Goal: Task Accomplishment & Management: Manage account settings

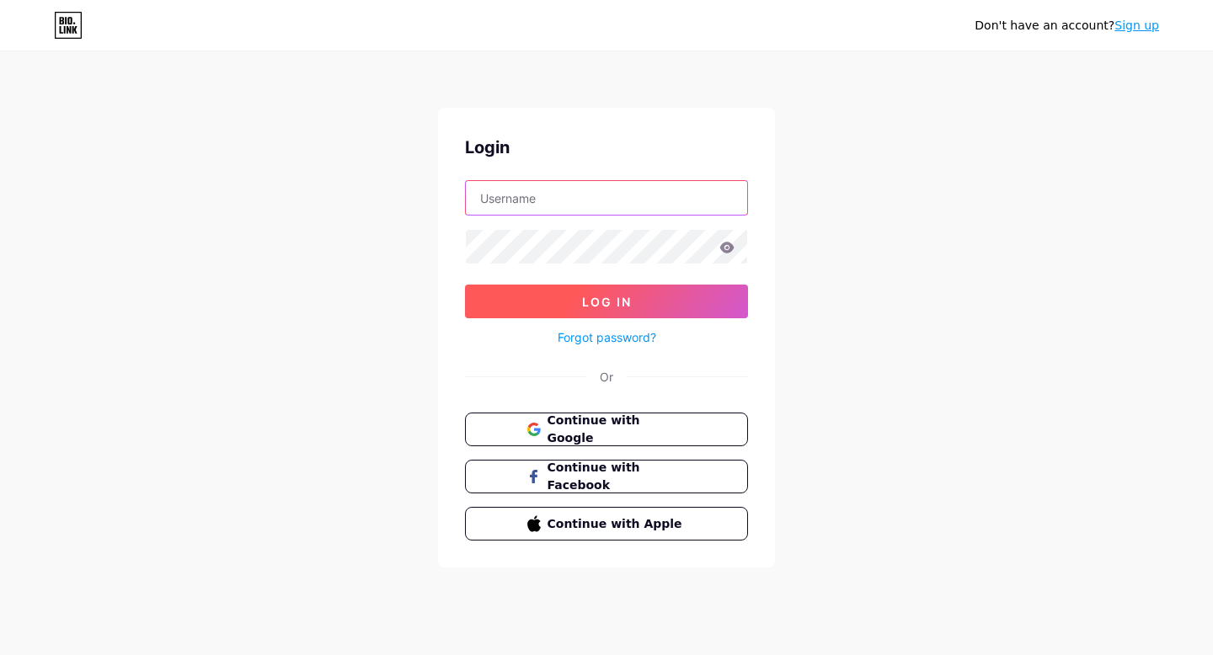
type input "[EMAIL_ADDRESS][DOMAIN_NAME]"
click at [628, 302] on span "Log In" at bounding box center [607, 302] width 50 height 14
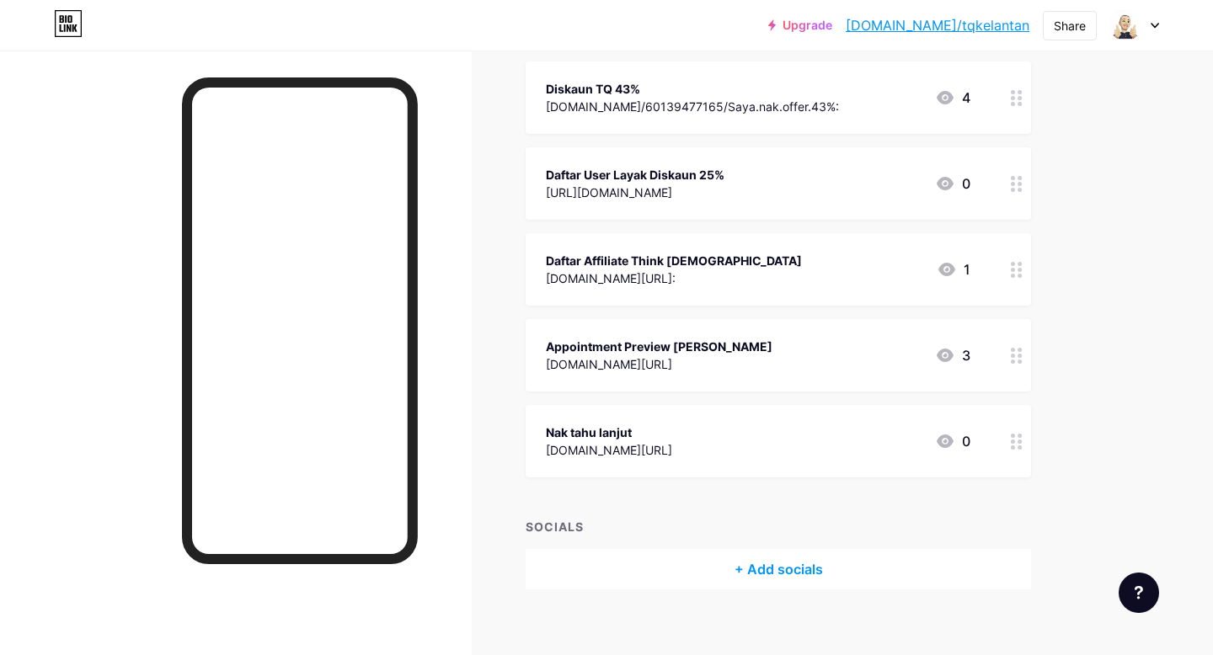
scroll to position [199, 0]
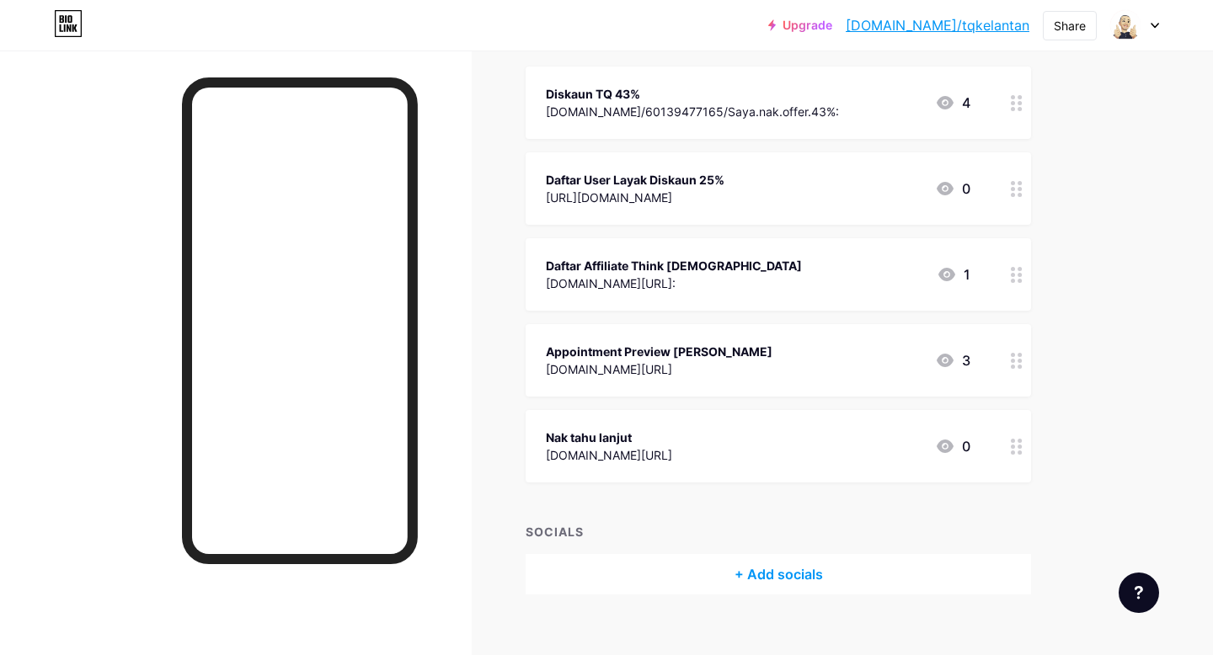
click at [778, 109] on div "[DOMAIN_NAME]/60139477165/Saya.nak.offer.43%:" at bounding box center [692, 112] width 293 height 18
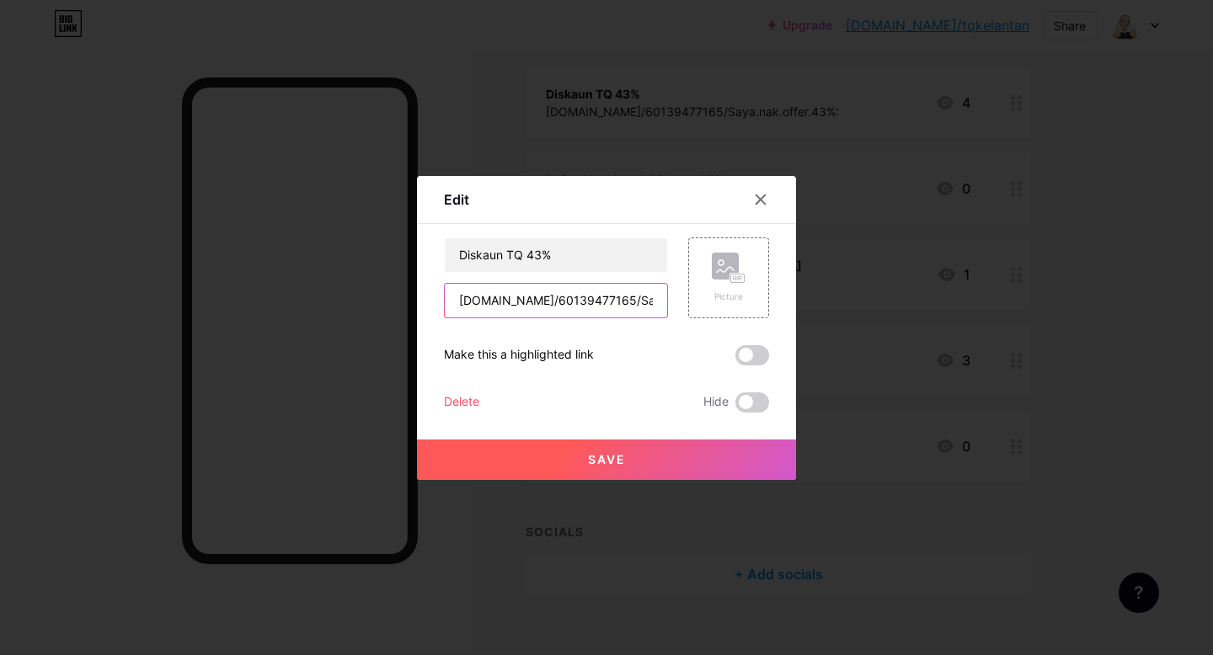
click at [602, 302] on input "[DOMAIN_NAME]/60139477165/Saya.nak.offer.43%:" at bounding box center [556, 301] width 222 height 34
paste input "[URL][DOMAIN_NAME]"
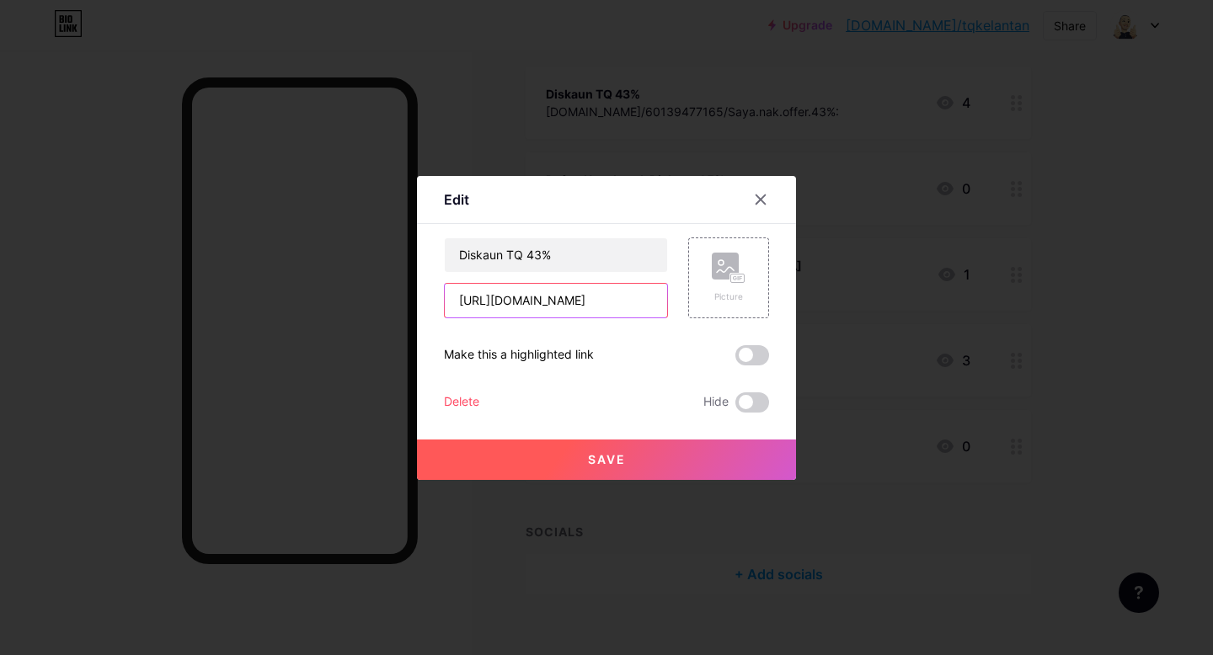
type input "[URL][DOMAIN_NAME]"
click at [601, 461] on span "Save" at bounding box center [607, 459] width 38 height 14
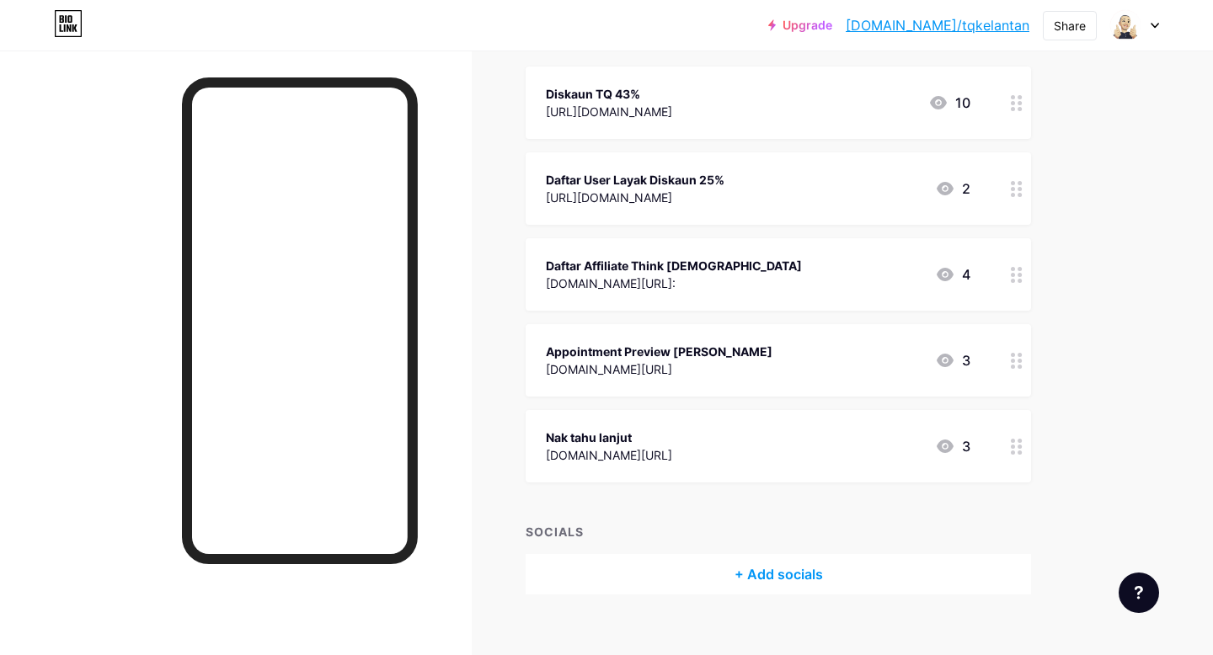
click at [967, 21] on link "[DOMAIN_NAME]/tqkelantan" at bounding box center [938, 25] width 184 height 20
click at [725, 194] on div "[URL][DOMAIN_NAME]" at bounding box center [635, 198] width 179 height 18
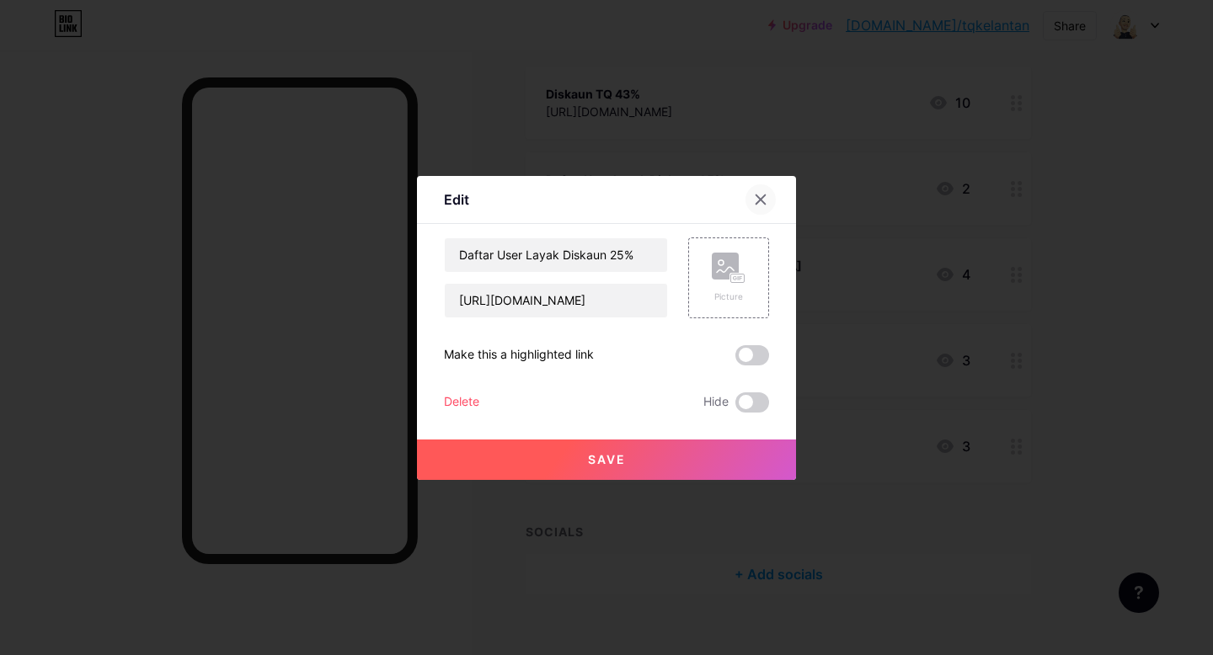
click at [764, 200] on icon at bounding box center [760, 199] width 13 height 13
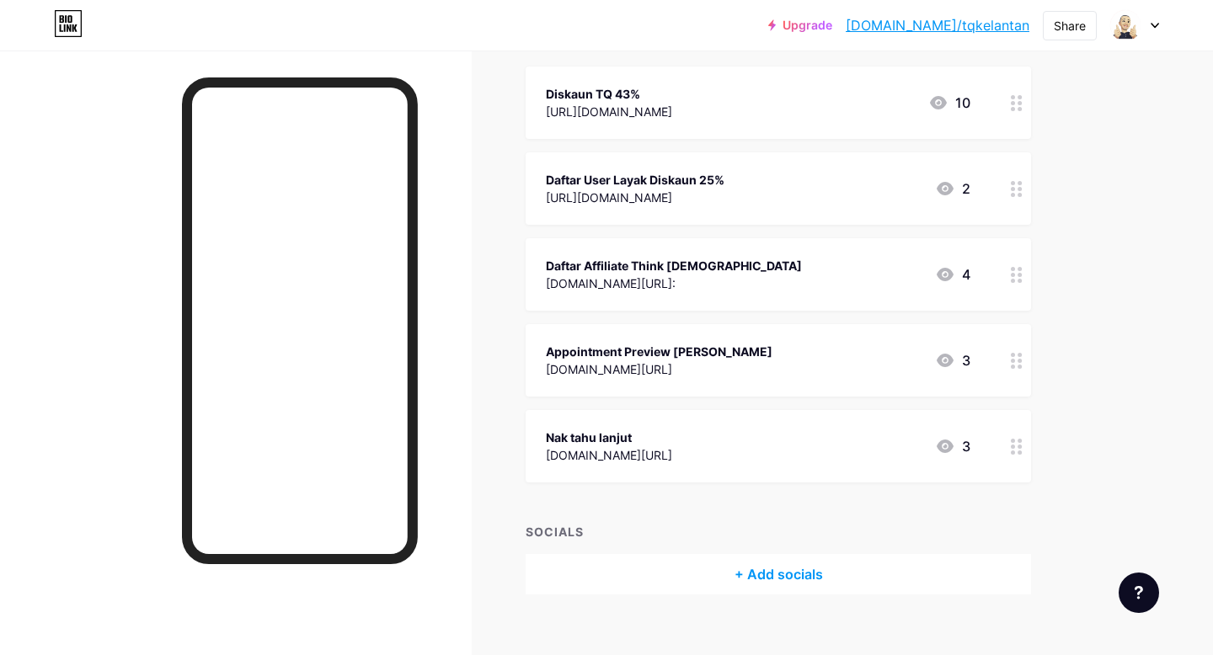
click at [716, 275] on div "[DOMAIN_NAME][URL]:" at bounding box center [674, 284] width 256 height 18
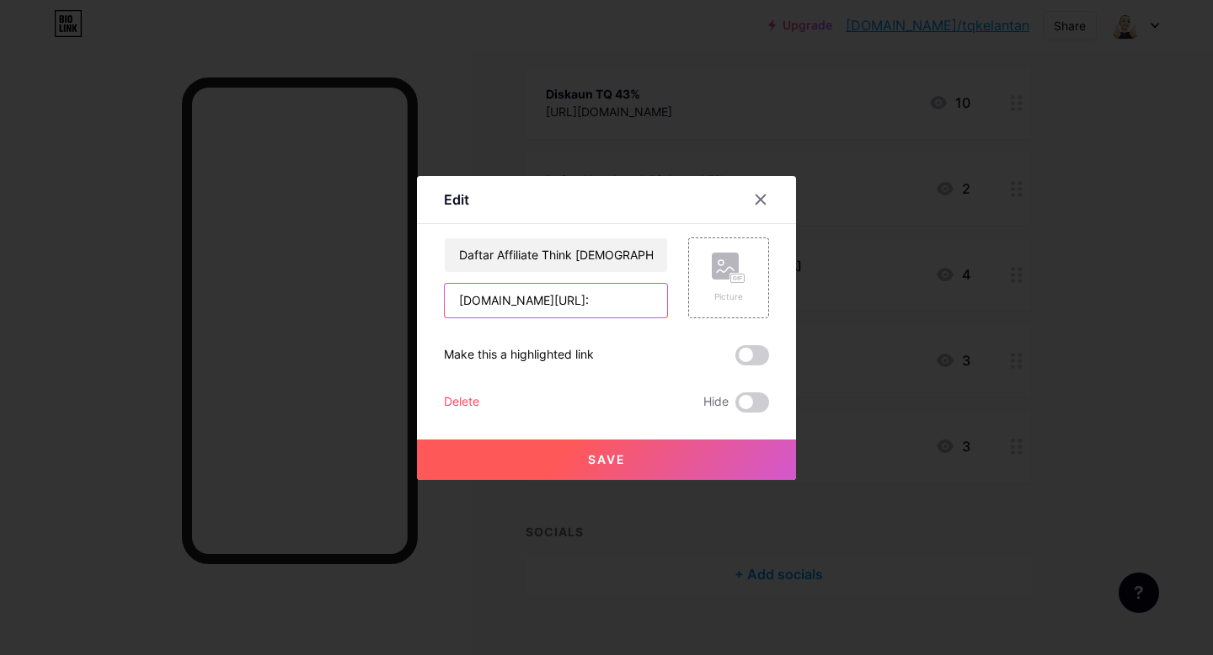
click at [554, 304] on input "[DOMAIN_NAME][URL]:" at bounding box center [556, 301] width 222 height 34
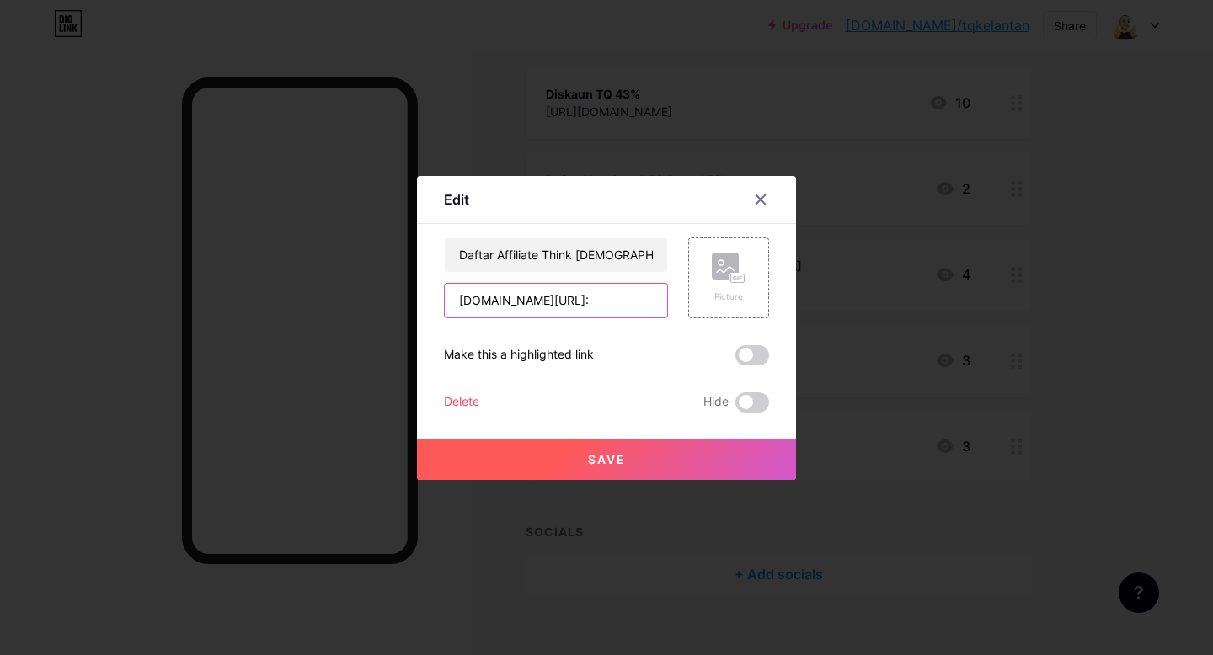
paste input "[URL][DOMAIN_NAME]"
drag, startPoint x: 546, startPoint y: 301, endPoint x: 589, endPoint y: 302, distance: 43.0
click at [589, 302] on input "[URL][DOMAIN_NAME]" at bounding box center [556, 301] width 222 height 34
click at [618, 302] on input "[URL][DOMAIN_NAME]" at bounding box center [556, 301] width 222 height 34
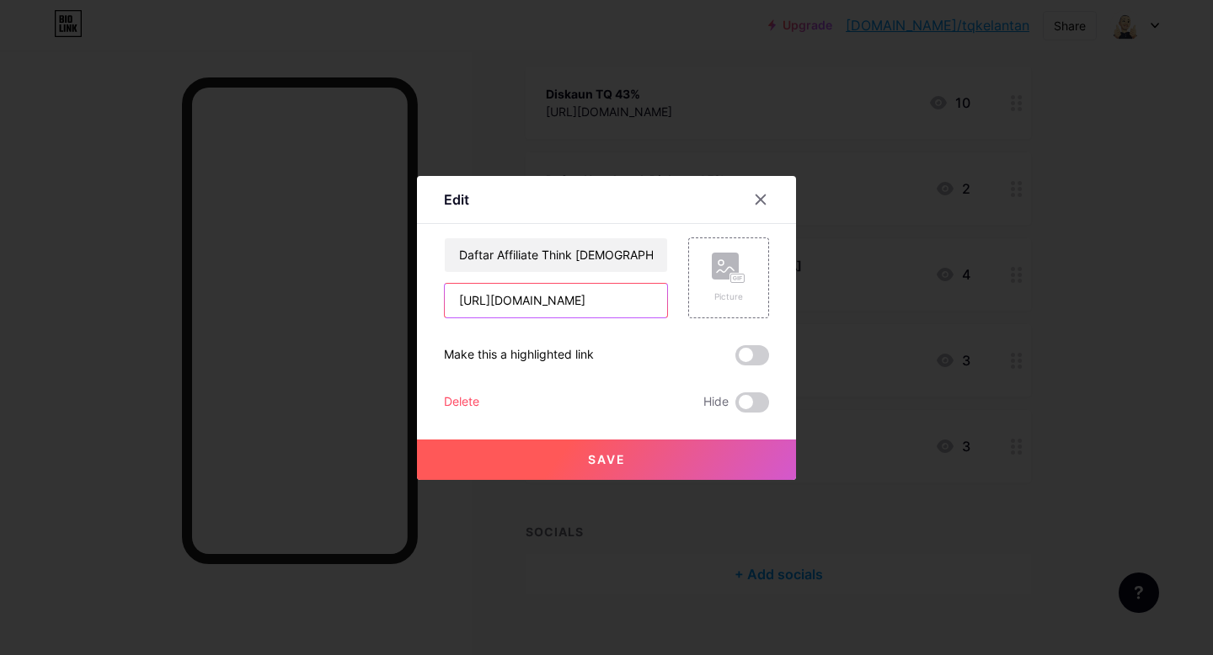
paste input "nak%20"
type input "[URL][DOMAIN_NAME]"
click at [617, 457] on span "Save" at bounding box center [607, 459] width 38 height 14
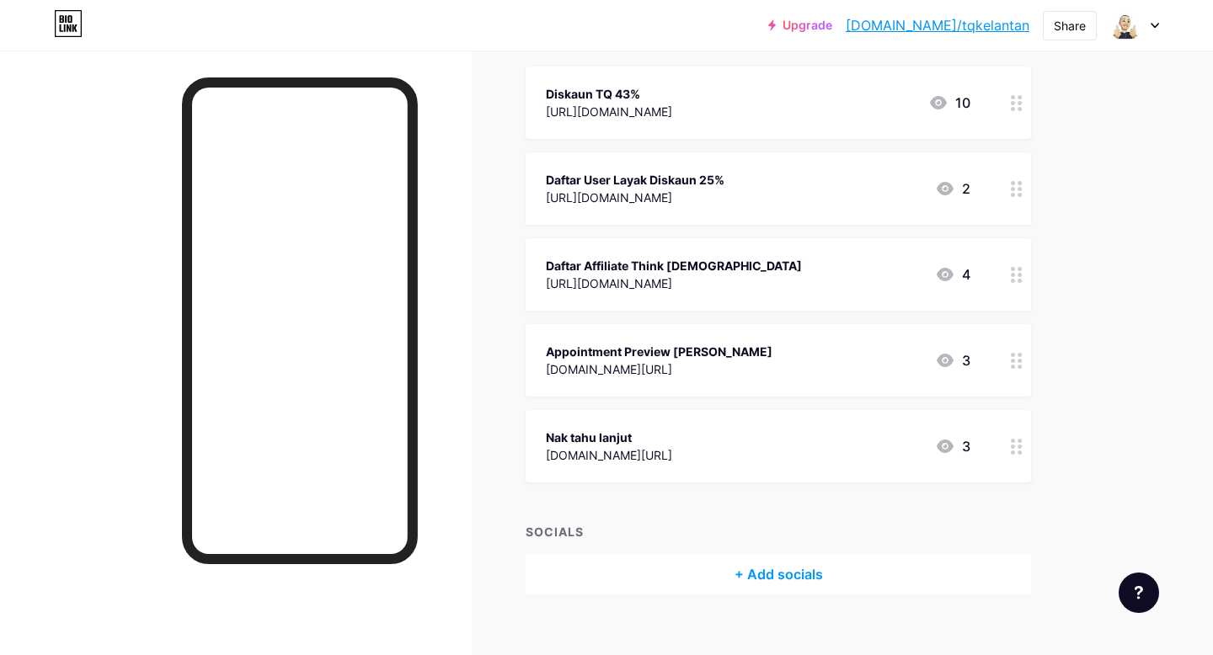
click at [741, 366] on div "[DOMAIN_NAME][URL]" at bounding box center [659, 370] width 227 height 18
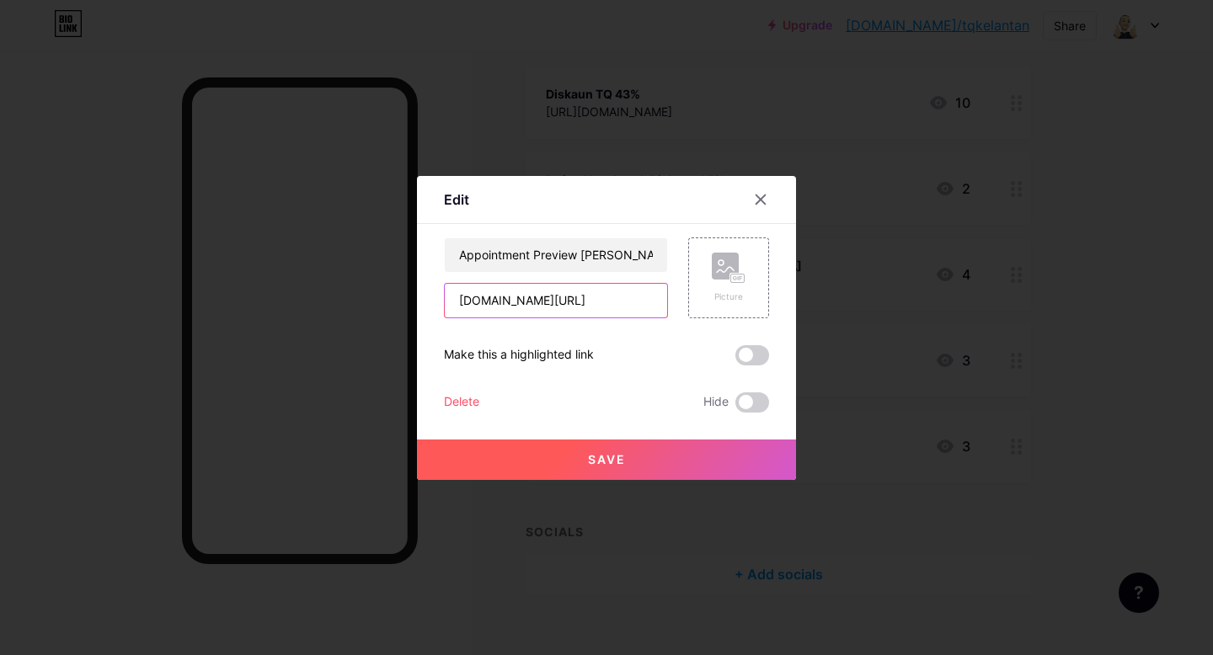
click at [559, 307] on input "[DOMAIN_NAME][URL]" at bounding box center [556, 301] width 222 height 34
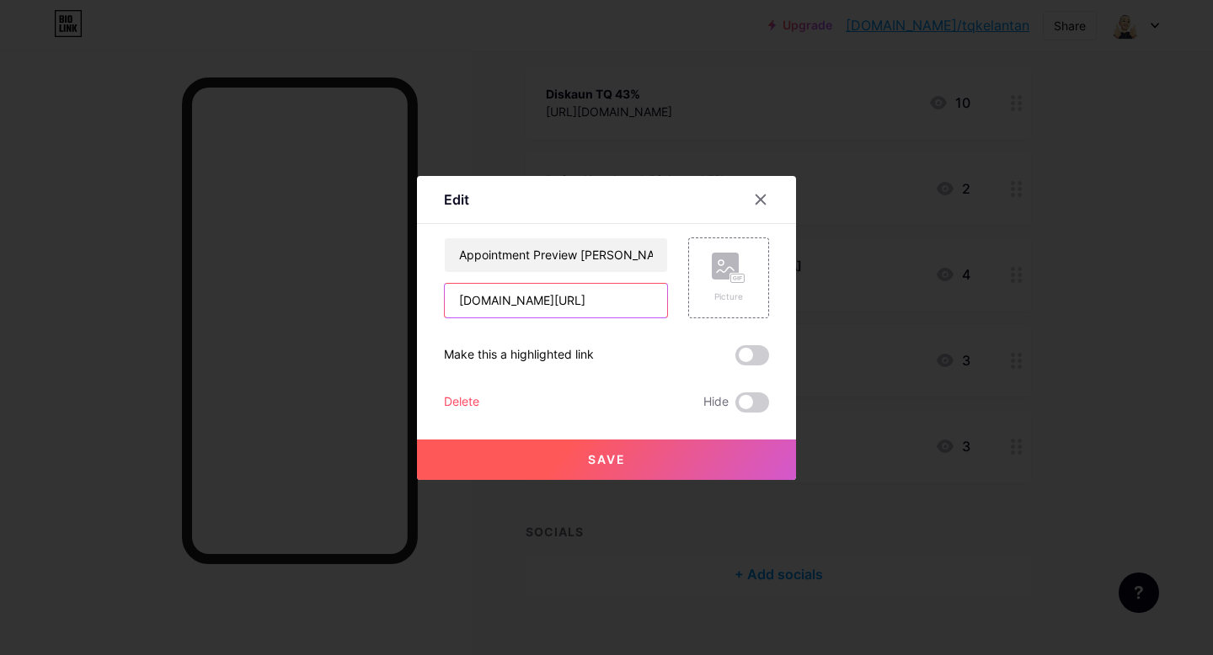
paste input "[URL][DOMAIN_NAME]"
type input "[URL][DOMAIN_NAME]"
click at [601, 466] on span "Save" at bounding box center [607, 459] width 38 height 14
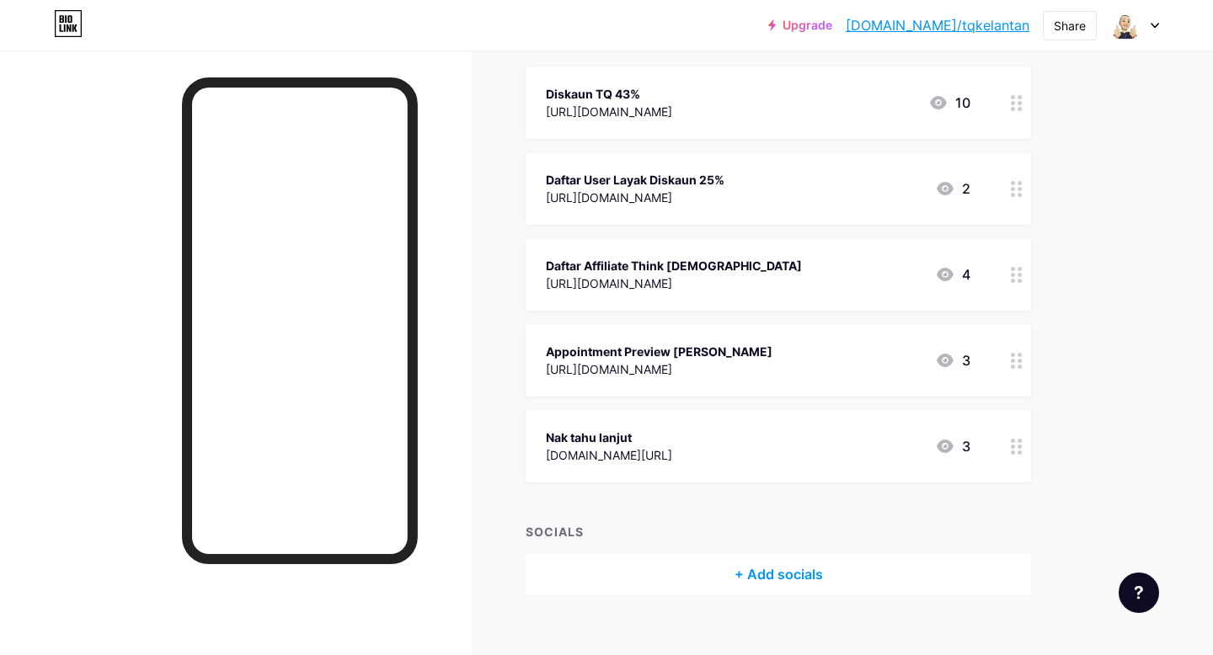
click at [672, 458] on div "[DOMAIN_NAME][URL]" at bounding box center [609, 455] width 126 height 18
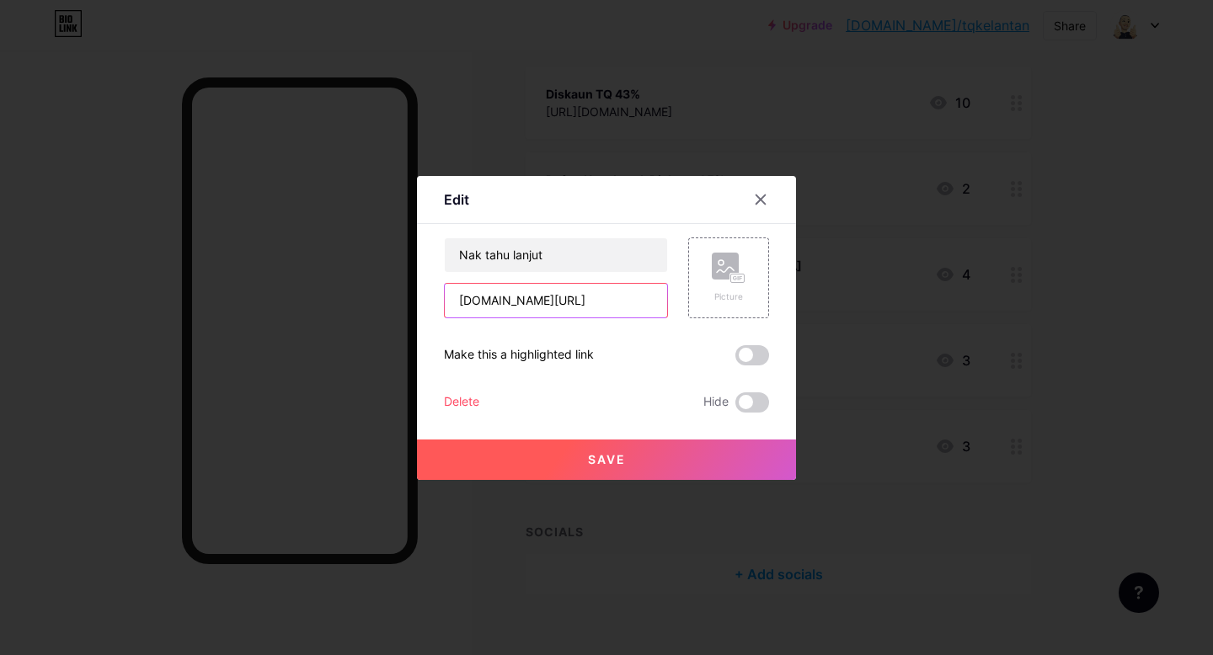
click at [533, 312] on input "[DOMAIN_NAME][URL]" at bounding box center [556, 301] width 222 height 34
paste input "[URL][DOMAIN_NAME]"
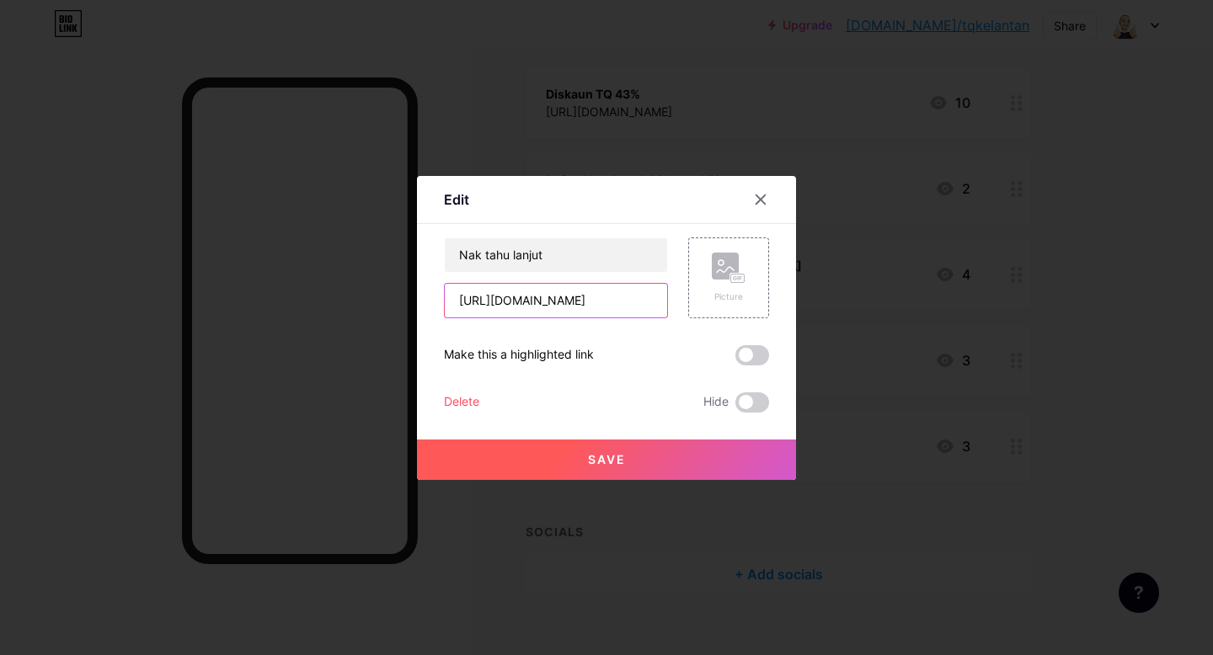
type input "[URL][DOMAIN_NAME]"
click at [618, 466] on span "Save" at bounding box center [607, 459] width 38 height 14
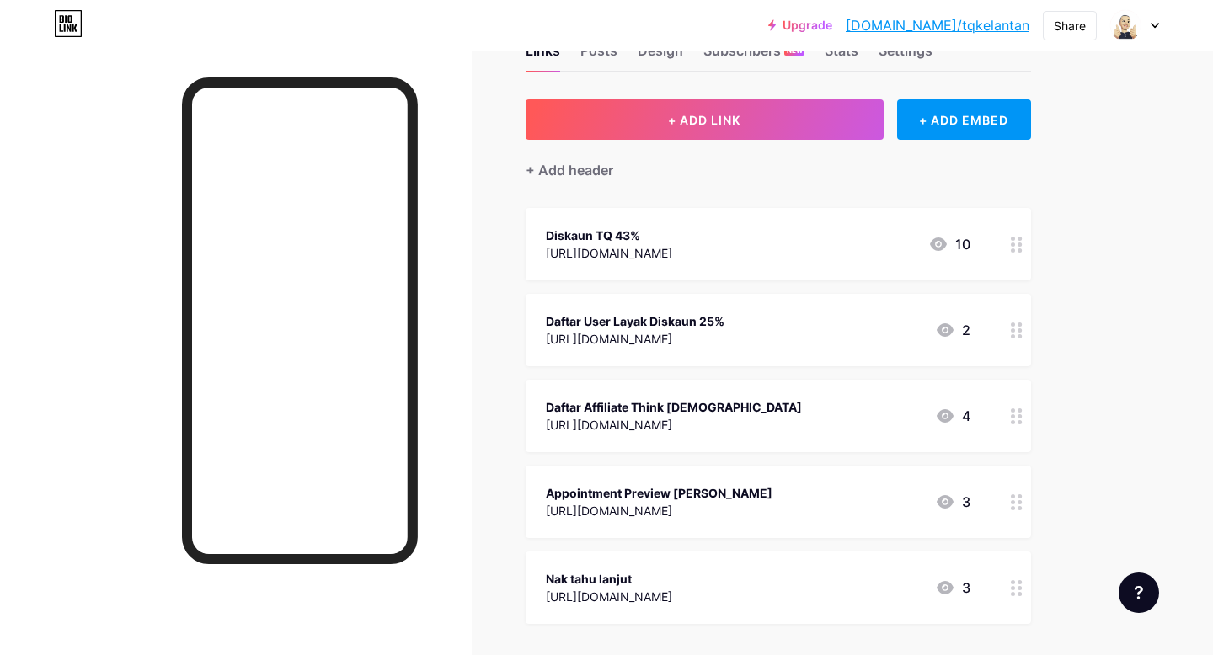
scroll to position [51, 0]
